Goal: Task Accomplishment & Management: Manage account settings

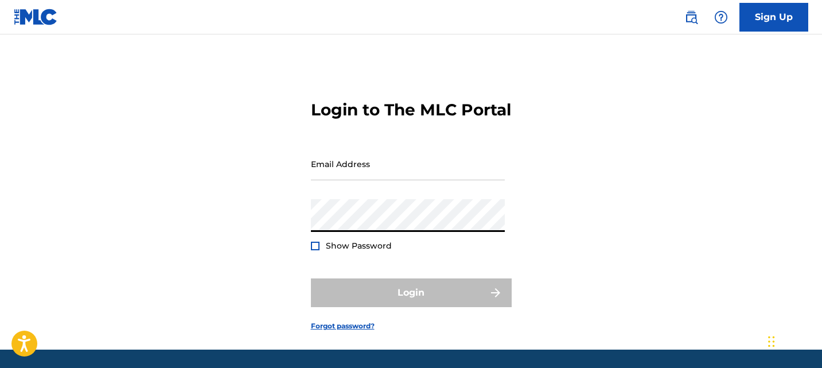
type input "[EMAIL_ADDRESS][DOMAIN_NAME]"
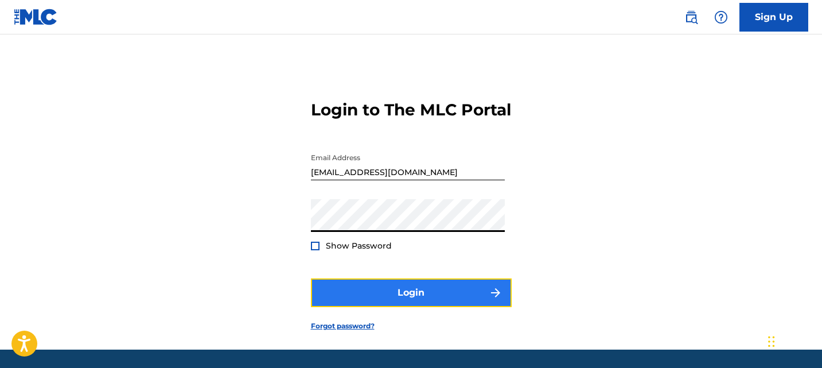
click at [396, 307] on button "Login" at bounding box center [411, 292] width 201 height 29
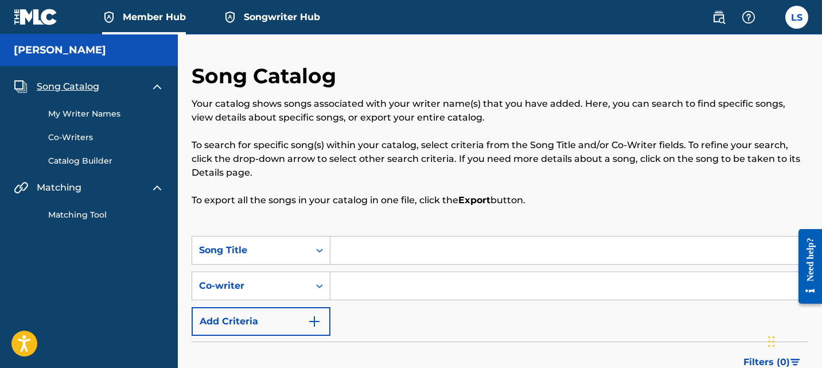
click at [146, 14] on span "Member Hub" at bounding box center [154, 16] width 63 height 13
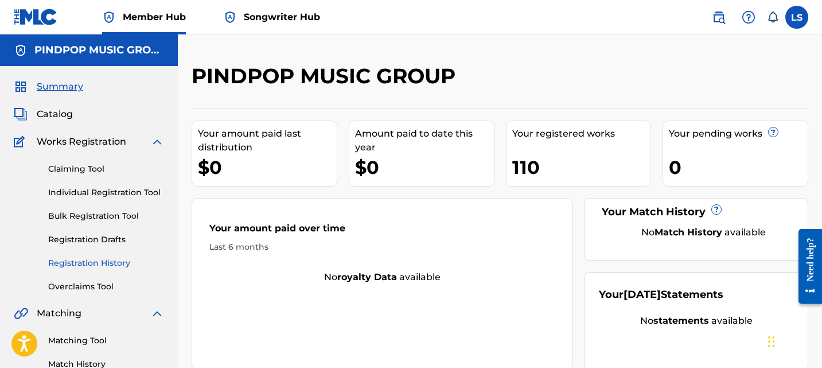
drag, startPoint x: 101, startPoint y: 259, endPoint x: 108, endPoint y: 258, distance: 7.5
click at [101, 259] on link "Registration History" at bounding box center [106, 263] width 116 height 12
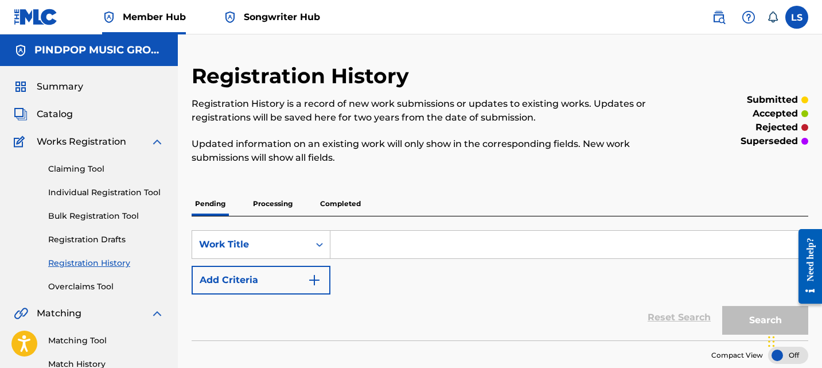
click at [338, 191] on div "Registration History Registration History is a record of new work submissions o…" at bounding box center [499, 228] width 616 height 330
click at [338, 198] on p "Completed" at bounding box center [340, 203] width 48 height 24
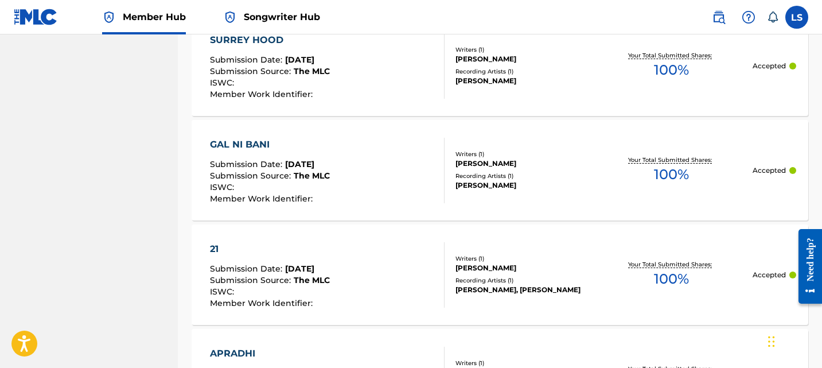
scroll to position [1221, 0]
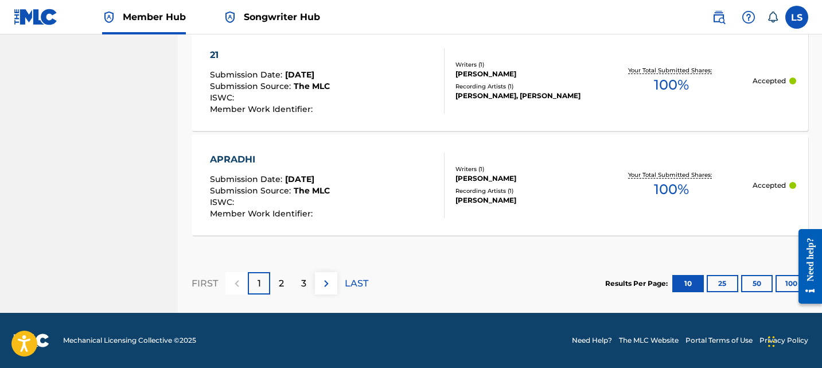
click at [280, 304] on div "FIRST 1 2 3 LAST" at bounding box center [279, 282] width 177 height 59
click at [282, 280] on p "2" at bounding box center [281, 283] width 5 height 14
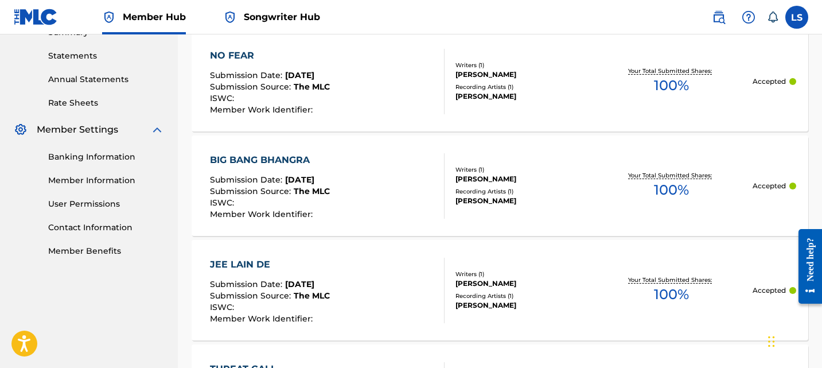
scroll to position [0, 0]
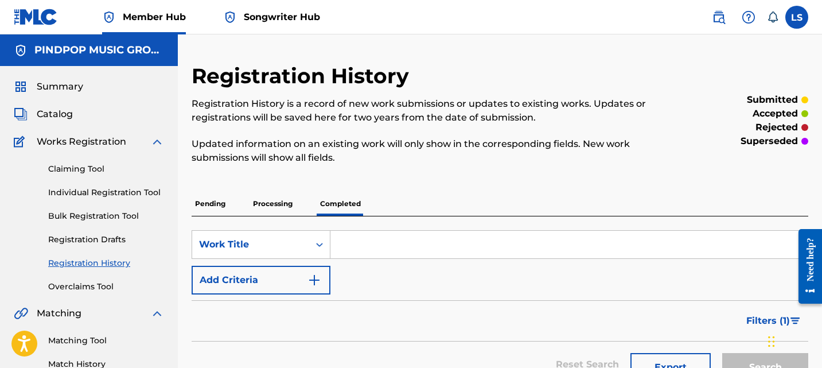
click at [697, 138] on div "superseded" at bounding box center [737, 141] width 142 height 14
click at [276, 206] on p "Processing" at bounding box center [272, 203] width 46 height 24
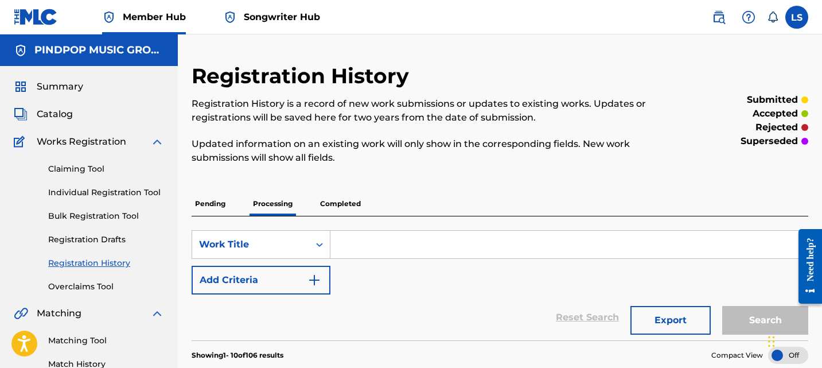
click at [213, 206] on p "Pending" at bounding box center [209, 203] width 37 height 24
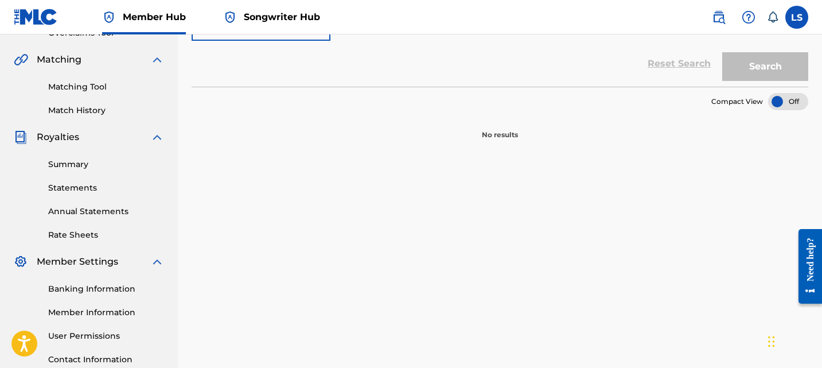
scroll to position [30, 0]
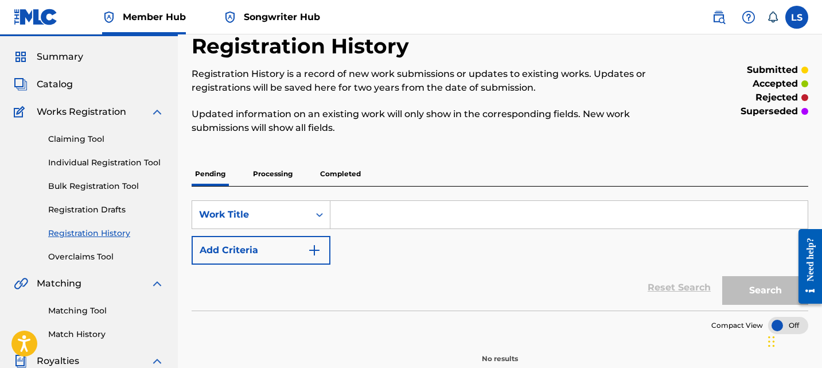
click at [220, 183] on div at bounding box center [209, 184] width 37 height 2
click at [272, 179] on p "Processing" at bounding box center [272, 174] width 46 height 24
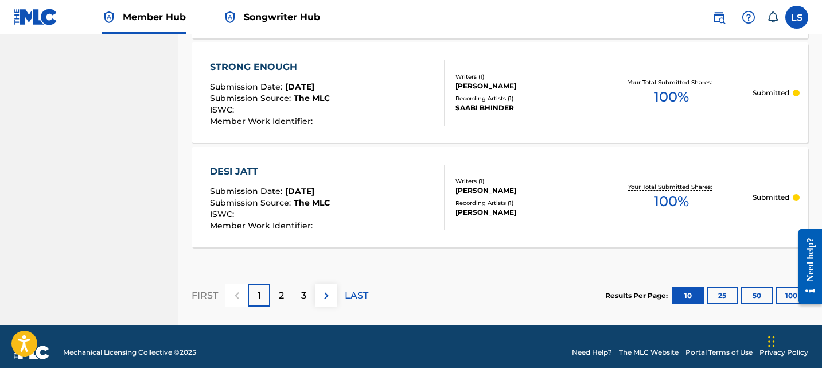
scroll to position [1174, 0]
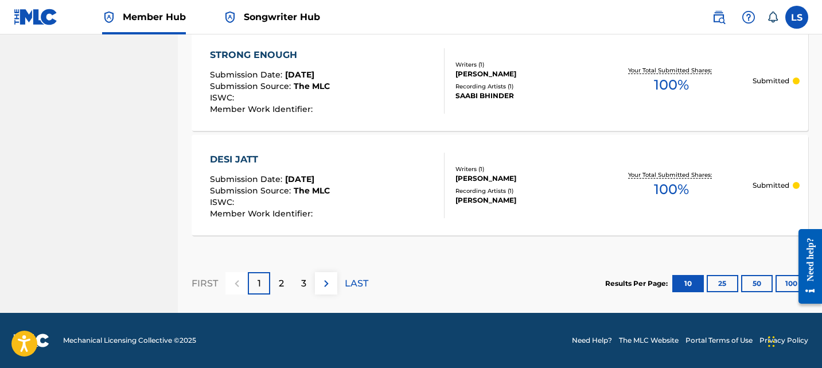
click at [774, 285] on section "Results Per Page: 10 25 50 100" at bounding box center [706, 283] width 203 height 17
click at [780, 285] on button "100" at bounding box center [791, 283] width 32 height 17
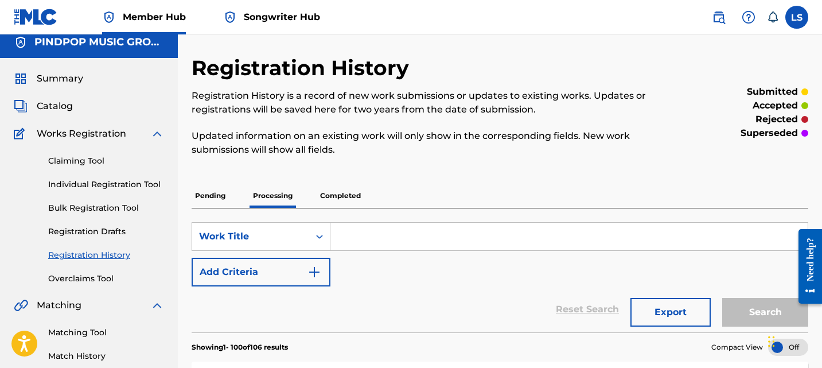
scroll to position [0, 0]
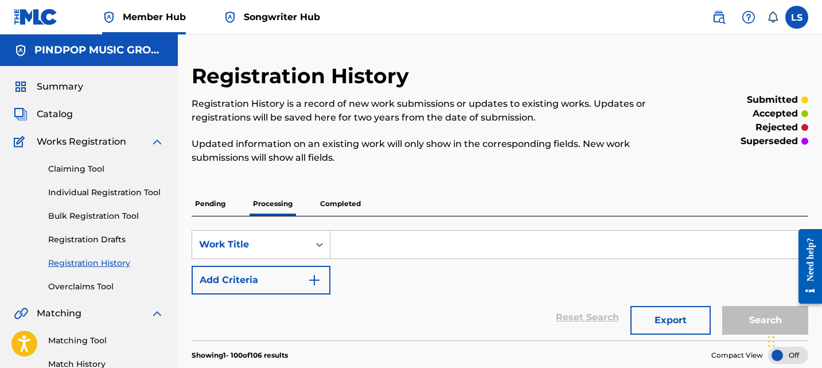
click at [335, 208] on p "Completed" at bounding box center [340, 203] width 48 height 24
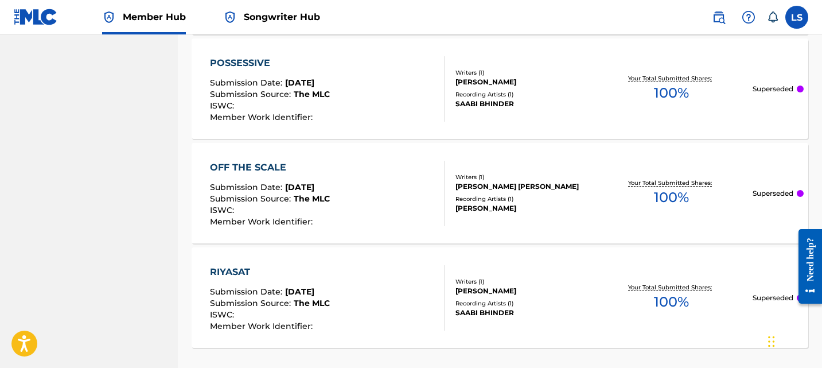
scroll to position [1221, 0]
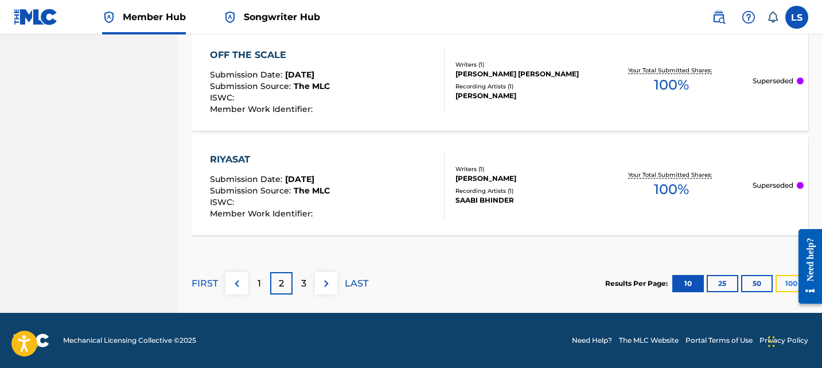
click at [782, 280] on button "100" at bounding box center [791, 283] width 32 height 17
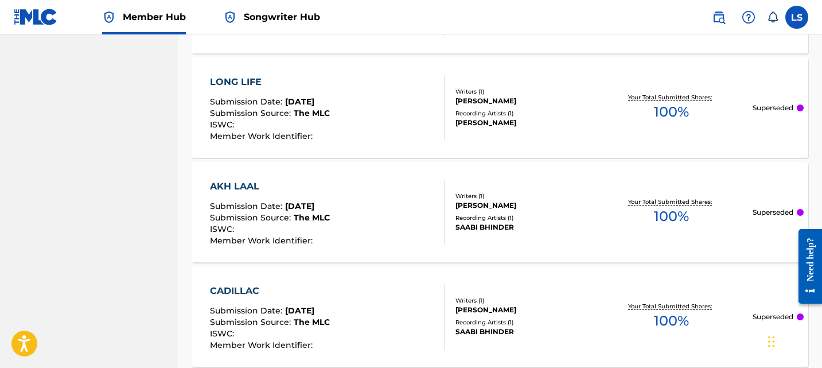
scroll to position [3439, 0]
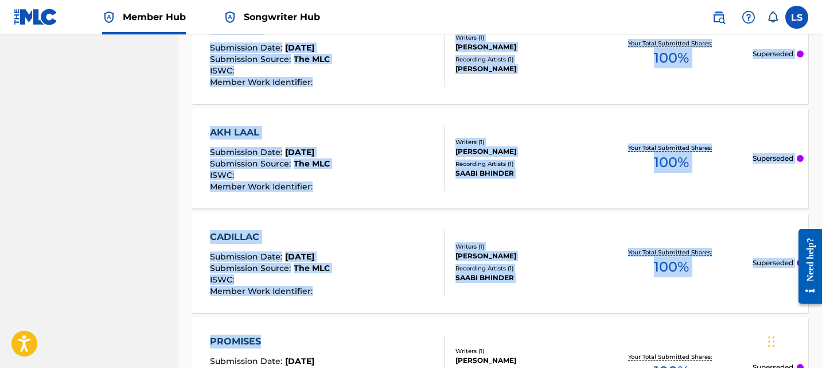
drag, startPoint x: 174, startPoint y: 120, endPoint x: 350, endPoint y: 349, distance: 289.0
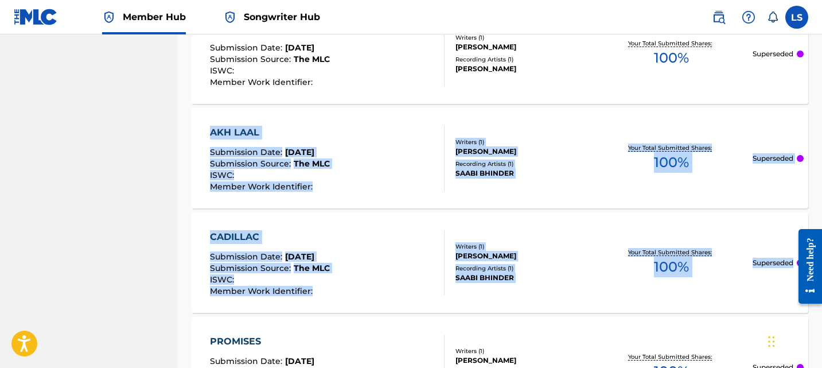
drag, startPoint x: 185, startPoint y: 127, endPoint x: 825, endPoint y: 259, distance: 653.2
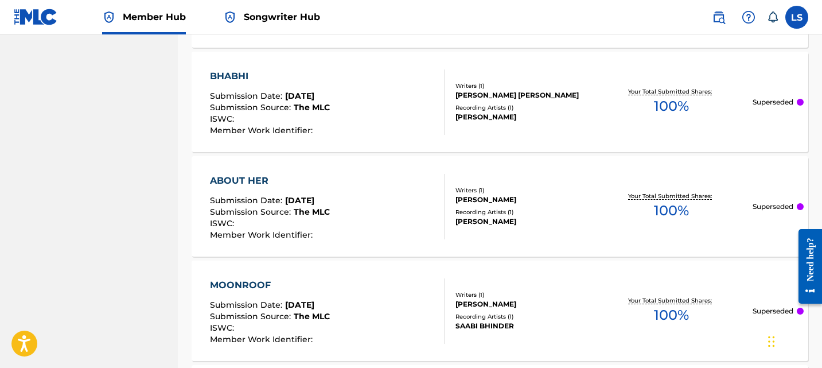
scroll to position [10612, 0]
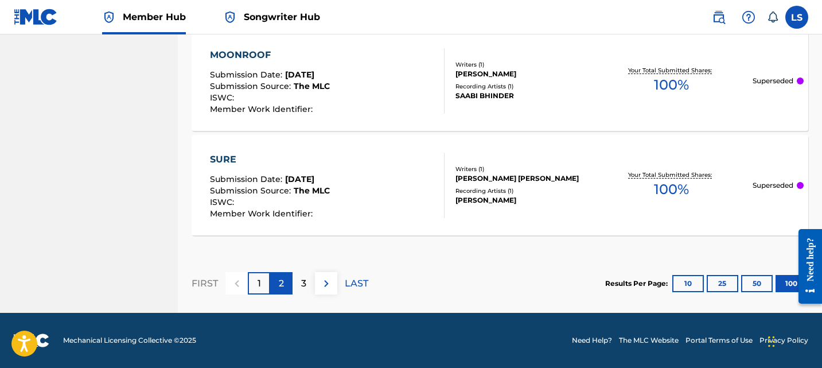
click at [285, 275] on div "2" at bounding box center [281, 283] width 22 height 22
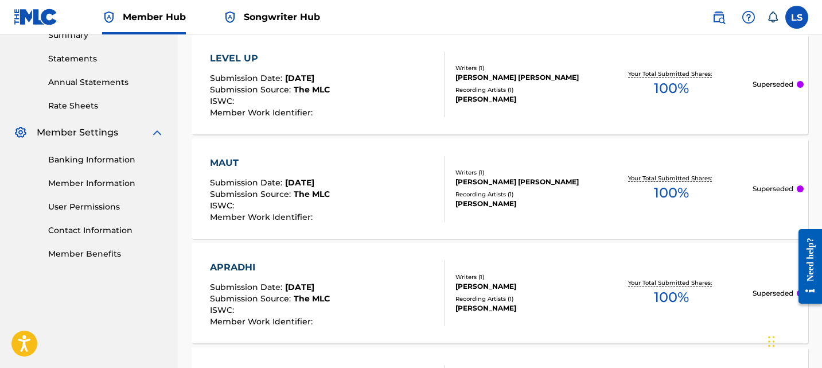
scroll to position [503, 0]
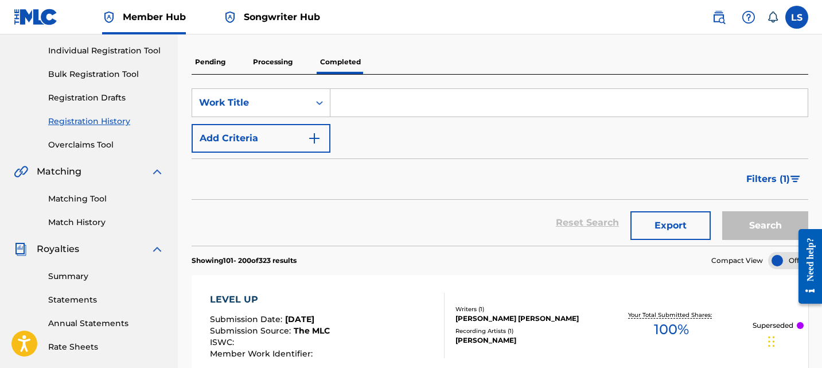
scroll to position [0, 0]
